Goal: Information Seeking & Learning: Learn about a topic

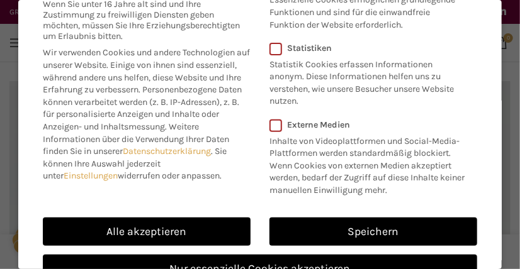
scroll to position [112, 0]
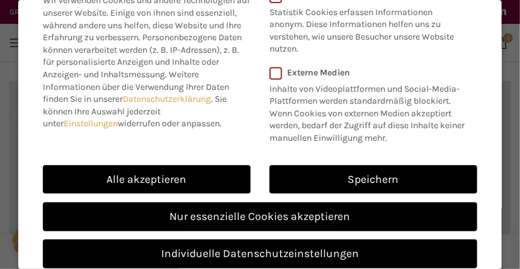
click at [82, 175] on link "Alle akzeptieren" at bounding box center [147, 180] width 208 height 29
checkbox input "true"
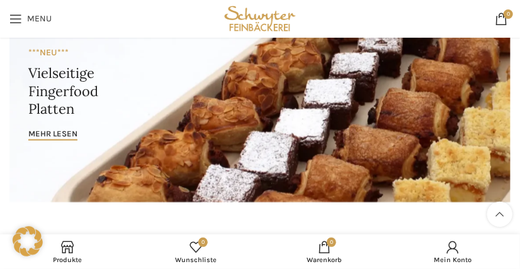
scroll to position [0, 0]
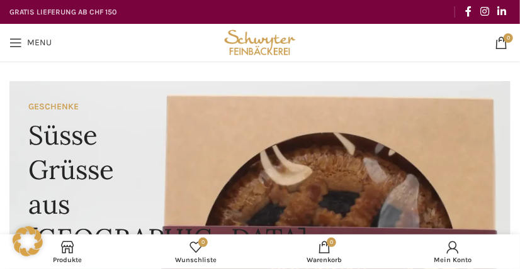
click at [8, 38] on link "Menu" at bounding box center [30, 42] width 55 height 25
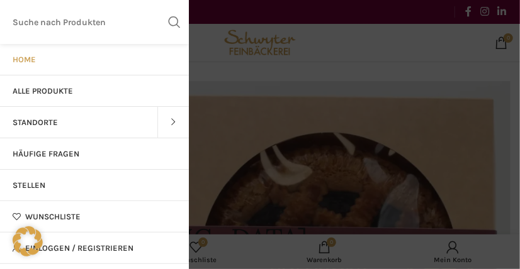
click at [17, 86] on span "Alle Produkte" at bounding box center [43, 91] width 60 height 10
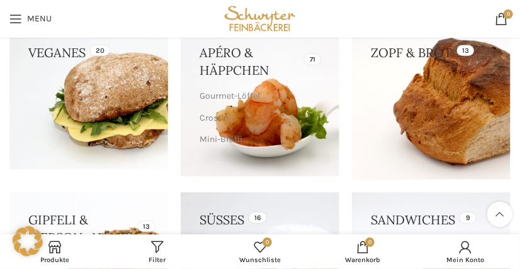
scroll to position [159, 0]
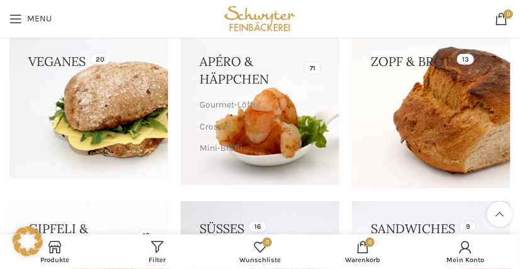
click at [43, 117] on link at bounding box center [88, 106] width 159 height 144
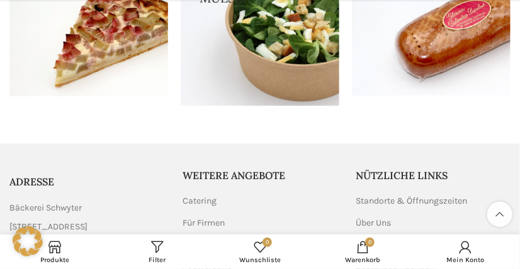
scroll to position [700, 0]
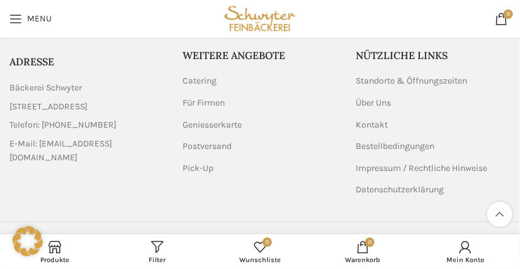
click at [196, 123] on link "Geniesserkarte" at bounding box center [213, 126] width 60 height 13
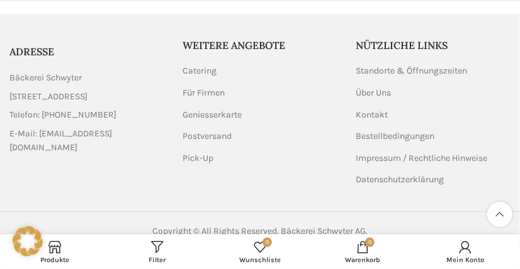
scroll to position [724, 0]
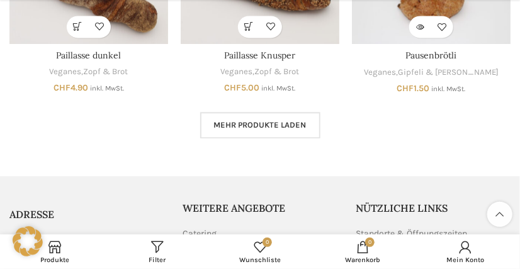
scroll to position [766, 0]
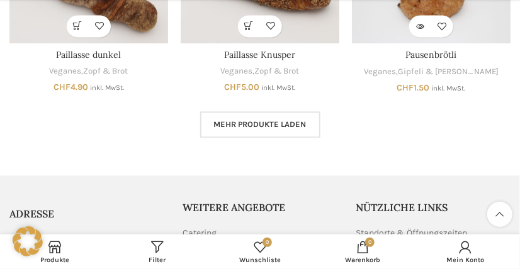
click at [235, 114] on link "Mehr Produkte laden" at bounding box center [260, 124] width 120 height 26
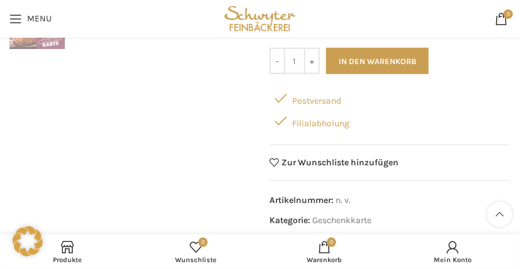
scroll to position [187, 0]
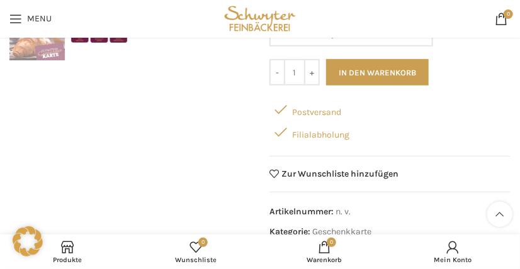
click at [13, 18] on span "Open mobile menu" at bounding box center [15, 19] width 13 height 13
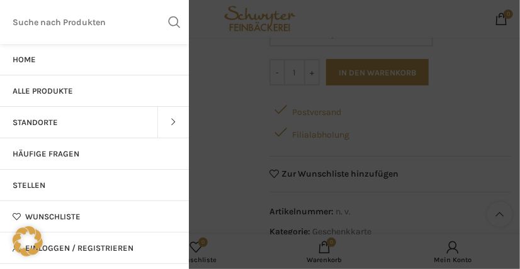
click at [42, 159] on link "Häufige Fragen" at bounding box center [94, 153] width 189 height 31
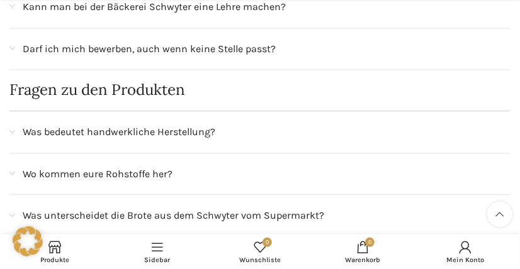
scroll to position [708, 0]
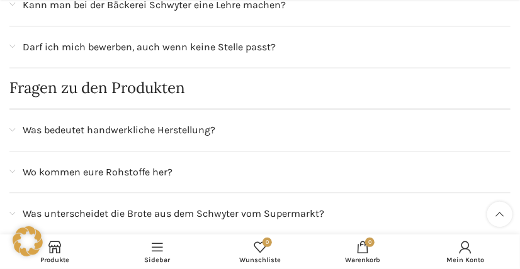
click at [28, 125] on span "Was bedeutet handwerkliche Herstellung?" at bounding box center [119, 130] width 193 height 16
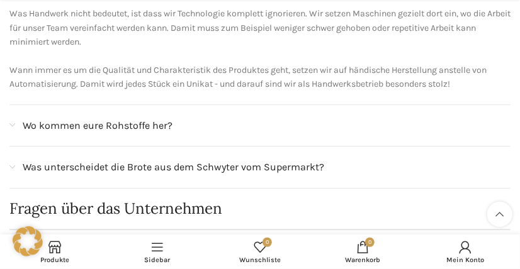
scroll to position [907, 0]
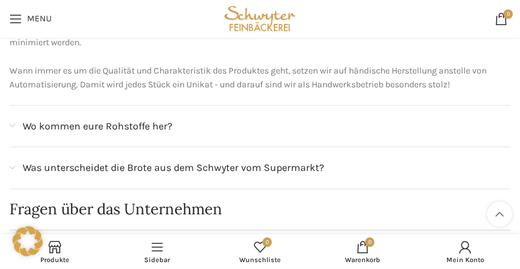
click at [21, 120] on div "Wo kommen eure Rohstoffe her?" at bounding box center [259, 127] width 501 height 42
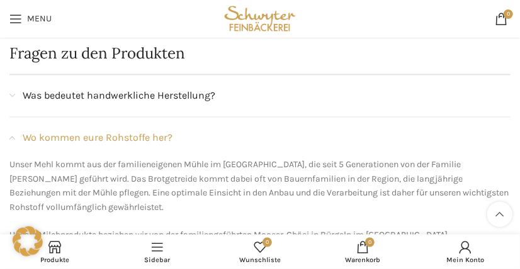
scroll to position [740, 0]
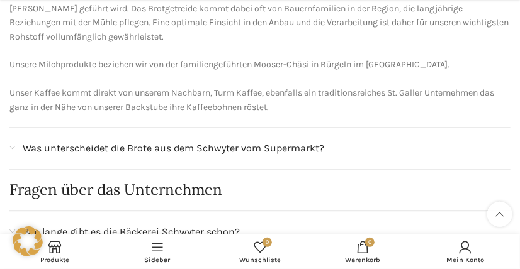
click at [48, 145] on span "Was unterscheidet die Brote aus dem Schwyter vom Supermarkt?" at bounding box center [174, 148] width 302 height 16
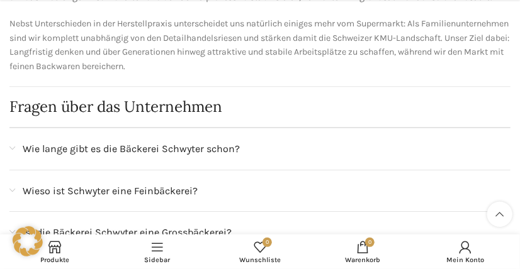
scroll to position [1106, 0]
click at [58, 157] on span "Wie lange gibt es die Bäckerei Schwyter schon?" at bounding box center [131, 148] width 217 height 16
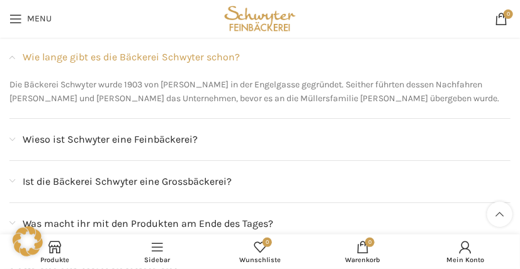
scroll to position [1191, 0]
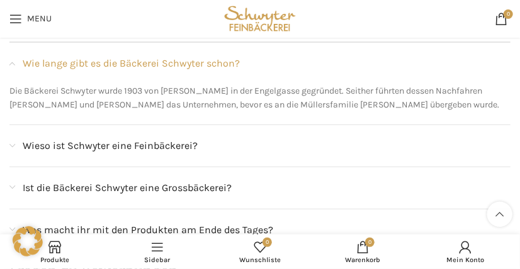
click at [316, 124] on div "Die Bäckerei Schwyter wurde 1903 von Carl Schwyter in der Engelgasse gegründet.…" at bounding box center [259, 104] width 501 height 41
click at [57, 150] on span "Wieso ist Schwyter eine Feinbäckerei?" at bounding box center [110, 146] width 175 height 16
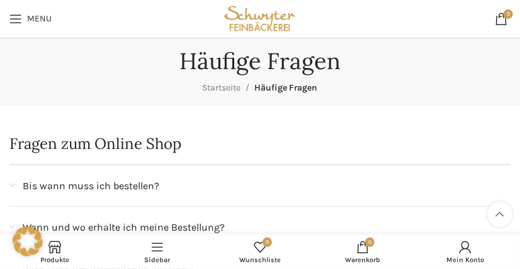
scroll to position [0, 0]
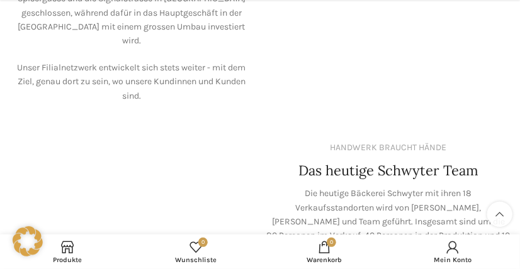
scroll to position [1124, 0]
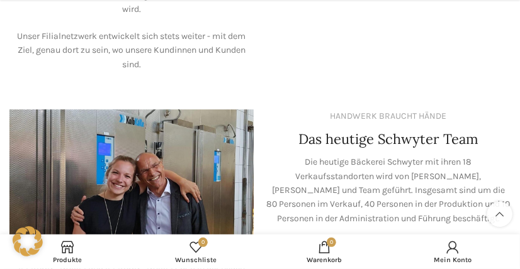
click at [35, 110] on img at bounding box center [131, 184] width 244 height 148
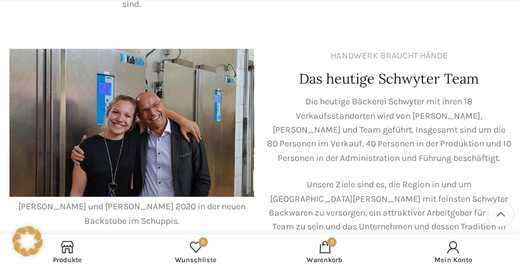
scroll to position [1501, 0]
